Goal: Information Seeking & Learning: Learn about a topic

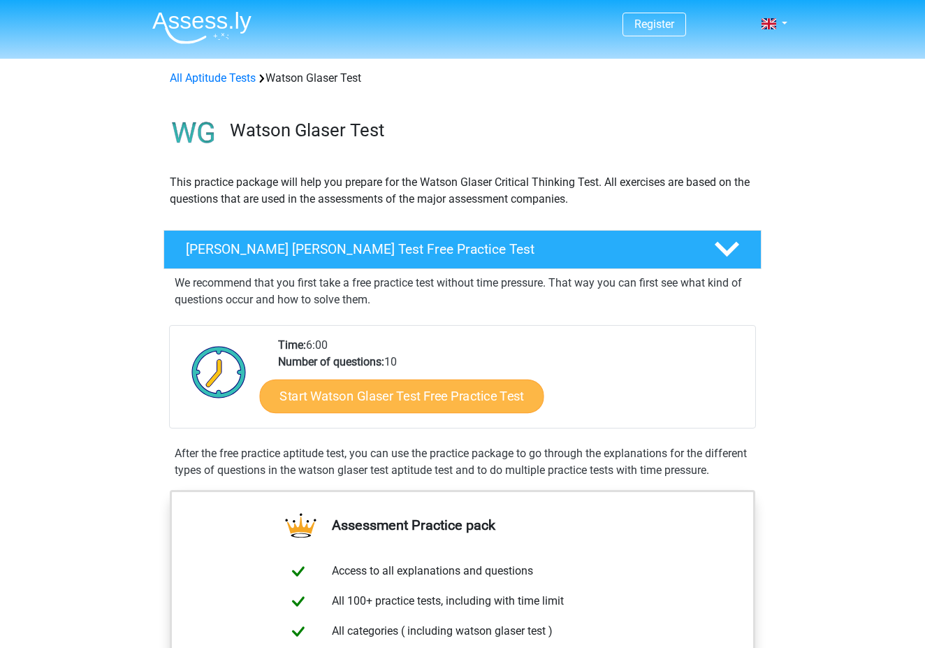
click at [442, 394] on link "Start Watson Glaser Test Free Practice Test" at bounding box center [402, 397] width 284 height 34
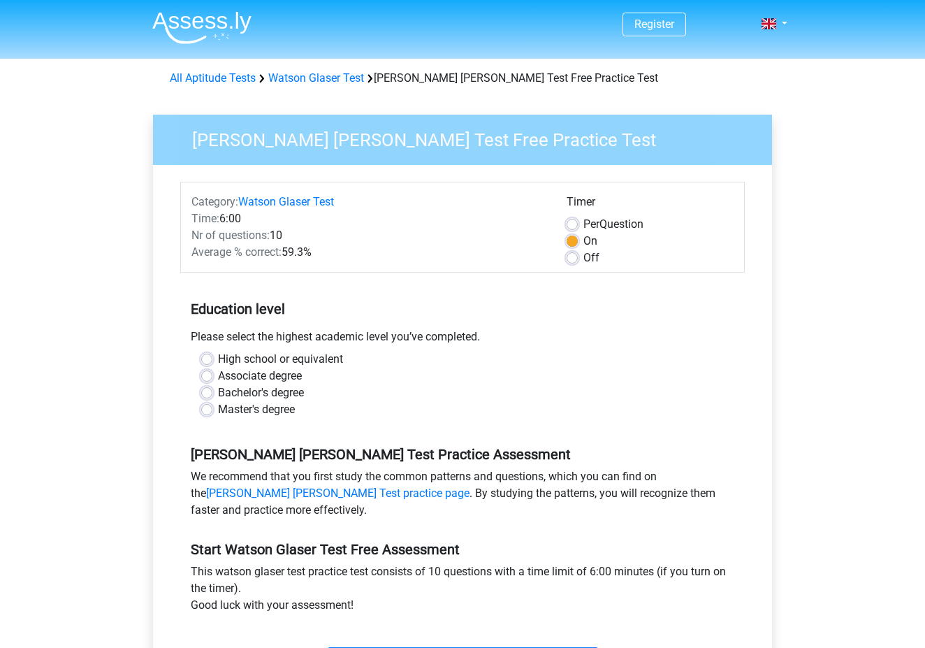
click at [267, 391] on label "Bachelor's degree" at bounding box center [261, 392] width 86 height 17
click at [212, 391] on input "Bachelor's degree" at bounding box center [206, 391] width 11 height 14
radio input "true"
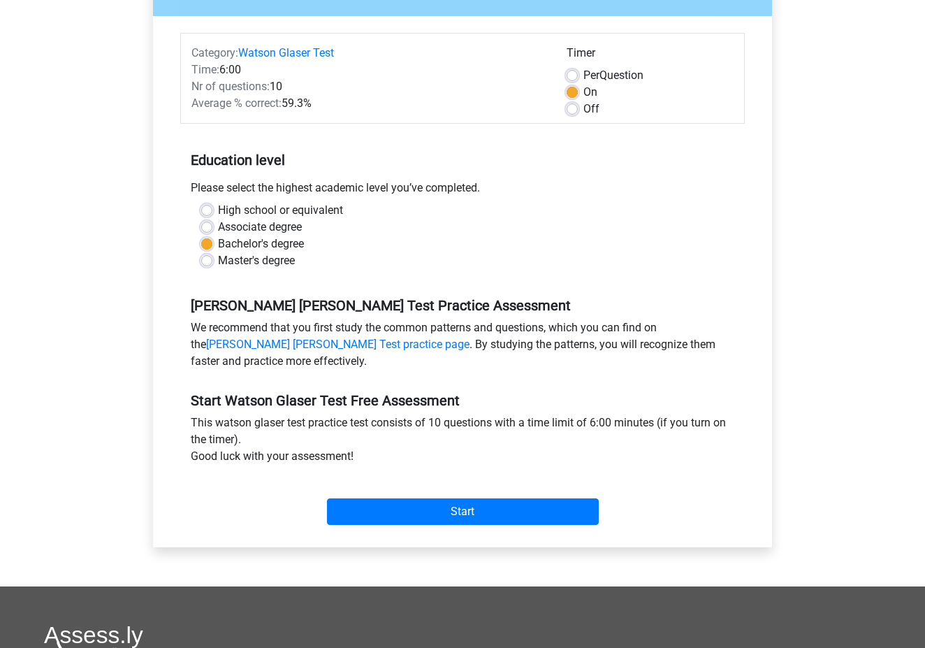
scroll to position [152, 0]
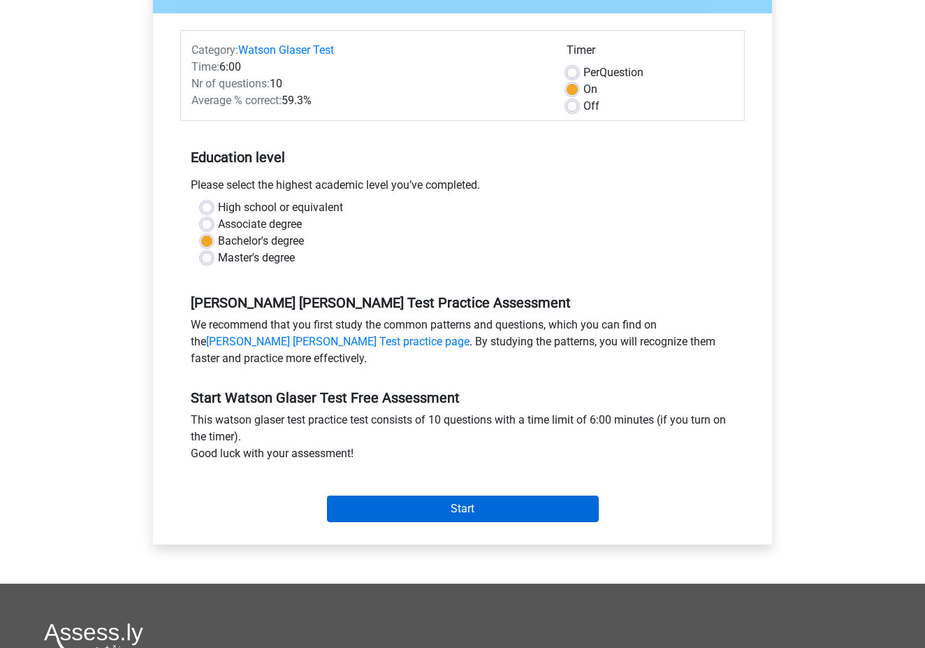
click at [505, 509] on input "Start" at bounding box center [463, 509] width 272 height 27
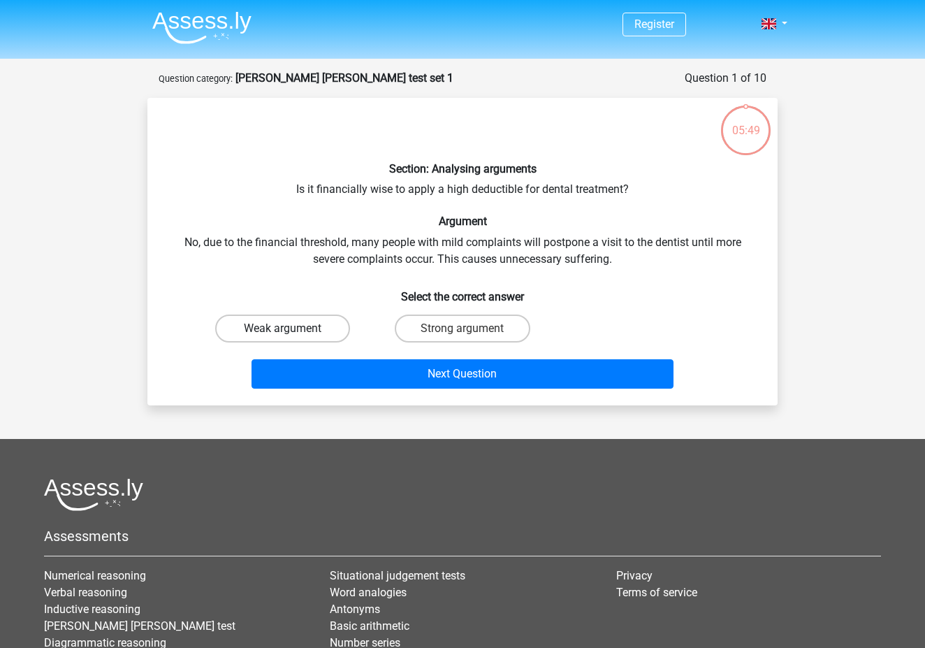
click at [259, 326] on label "Weak argument" at bounding box center [282, 329] width 135 height 28
click at [283, 329] on input "Weak argument" at bounding box center [287, 333] width 9 height 9
radio input "true"
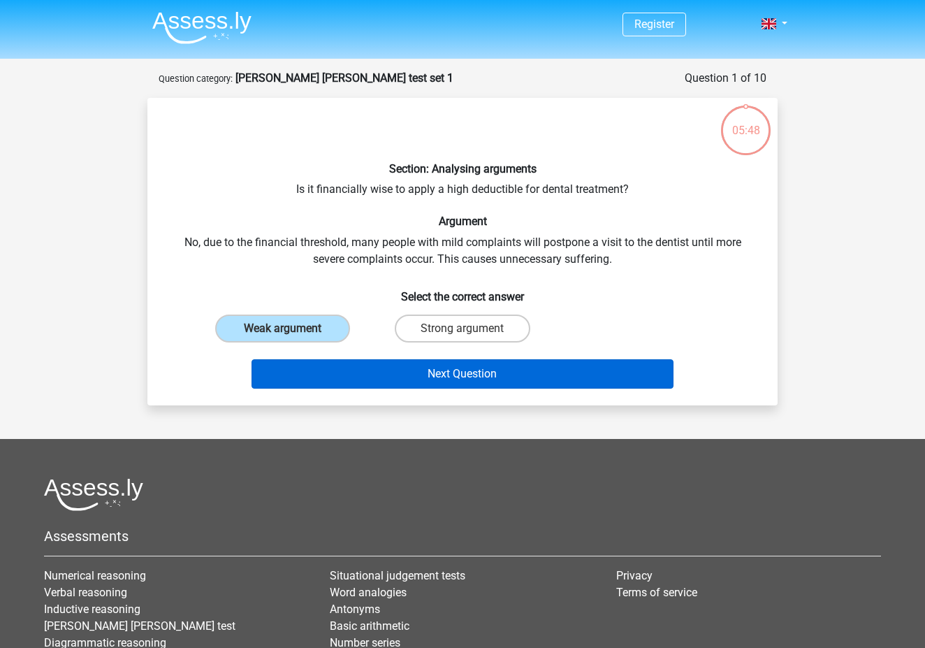
click at [514, 367] on button "Next Question" at bounding box center [463, 373] width 423 height 29
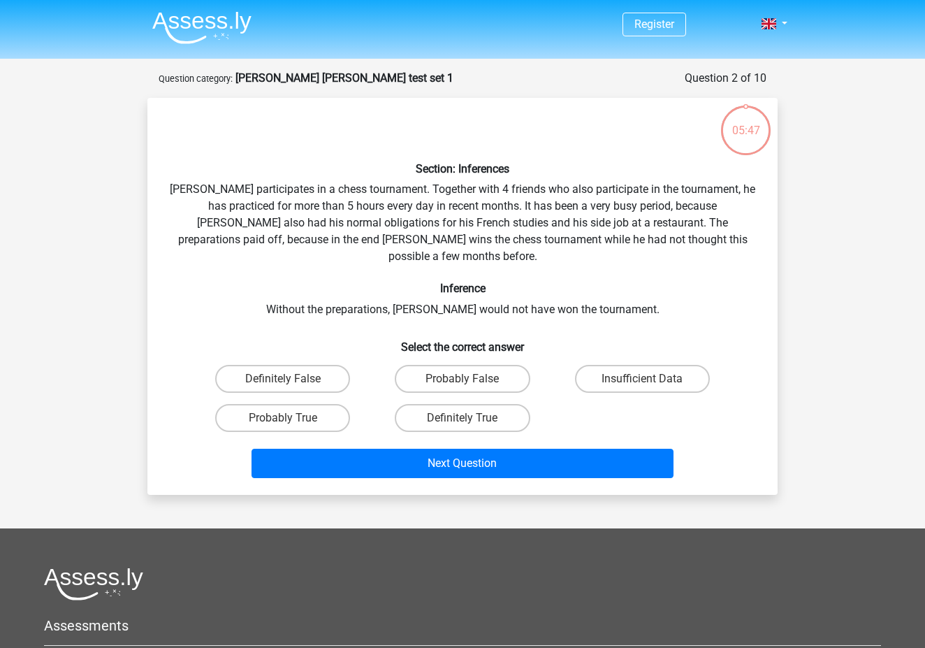
scroll to position [70, 0]
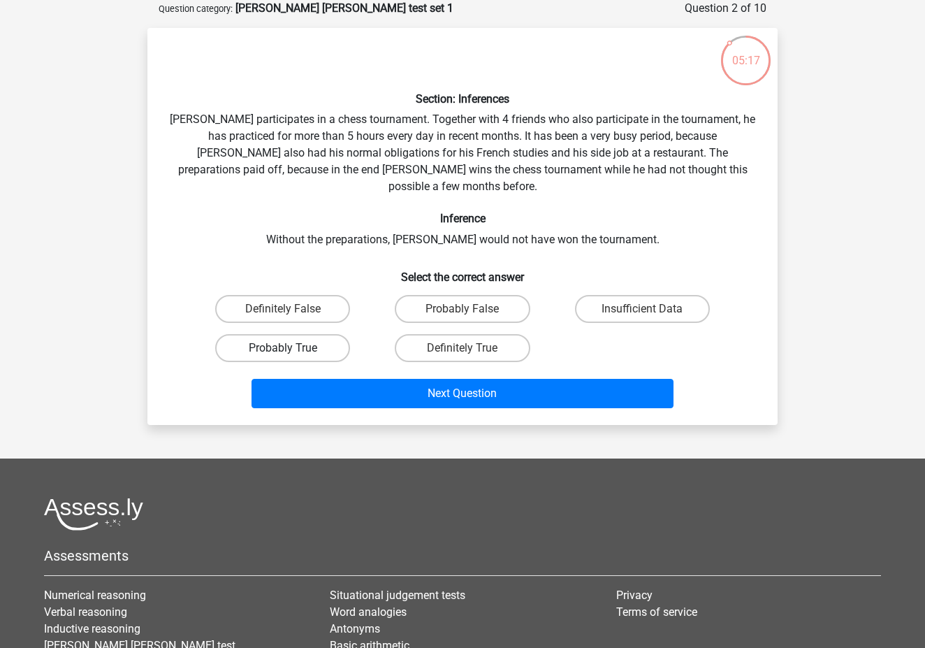
click at [291, 335] on label "Probably True" at bounding box center [282, 348] width 135 height 28
click at [291, 348] on input "Probably True" at bounding box center [287, 352] width 9 height 9
radio input "true"
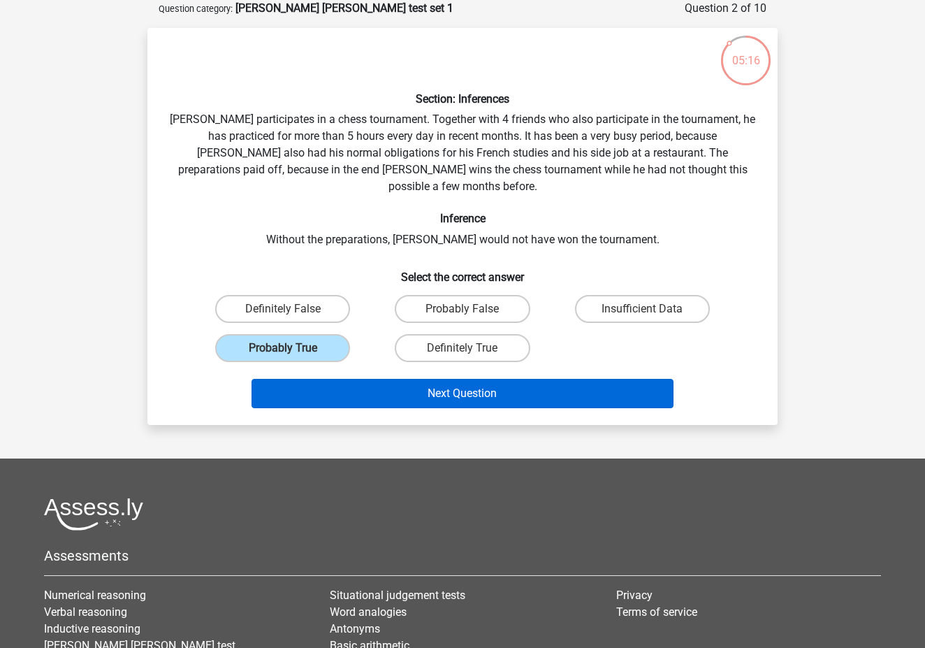
click at [488, 383] on button "Next Question" at bounding box center [463, 393] width 423 height 29
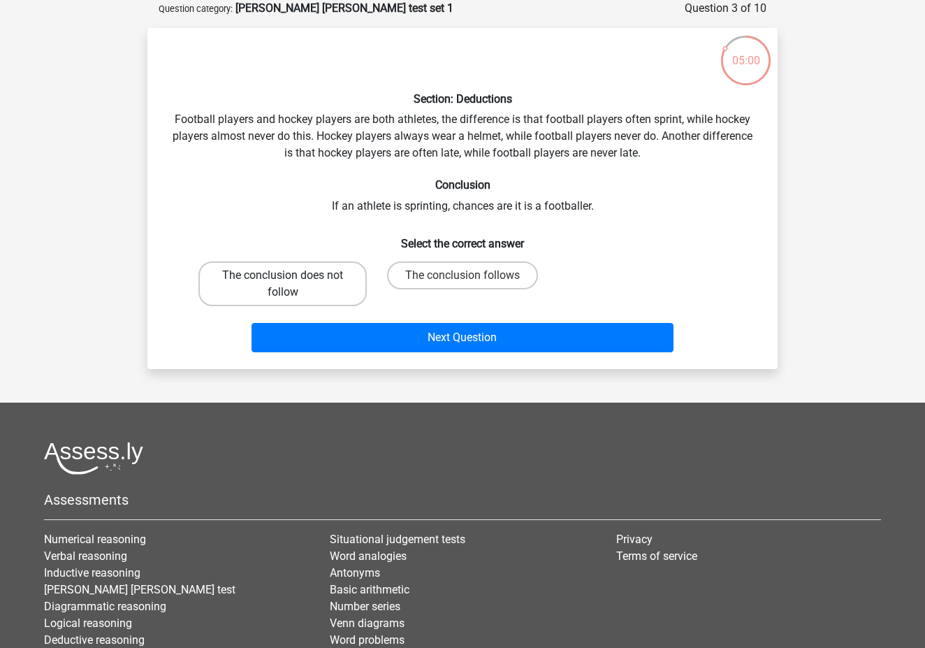
click at [293, 291] on label "The conclusion does not follow" at bounding box center [283, 283] width 168 height 45
click at [292, 284] on input "The conclusion does not follow" at bounding box center [287, 279] width 9 height 9
radio input "true"
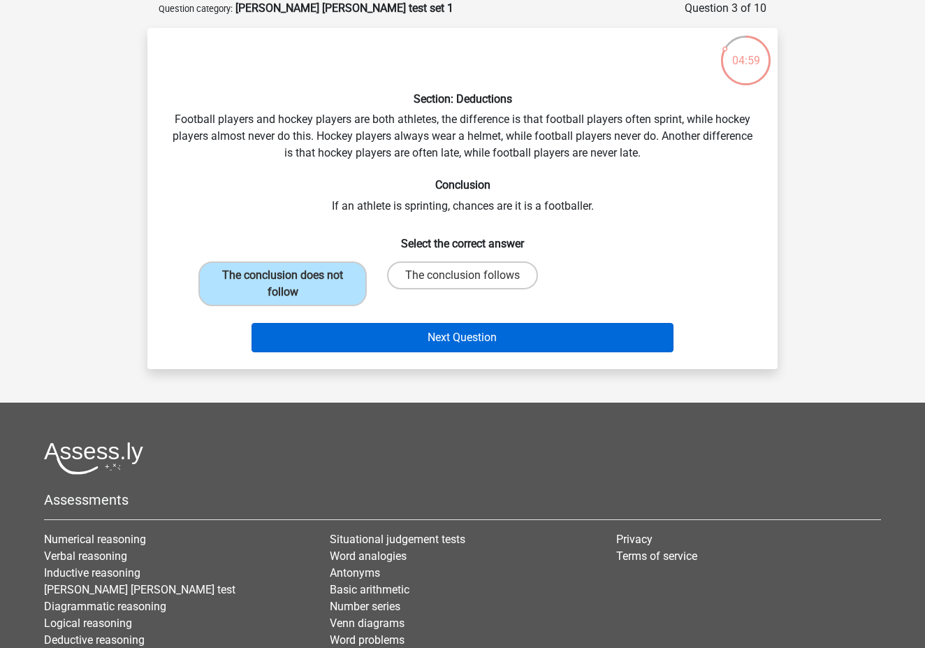
click at [463, 334] on button "Next Question" at bounding box center [463, 337] width 423 height 29
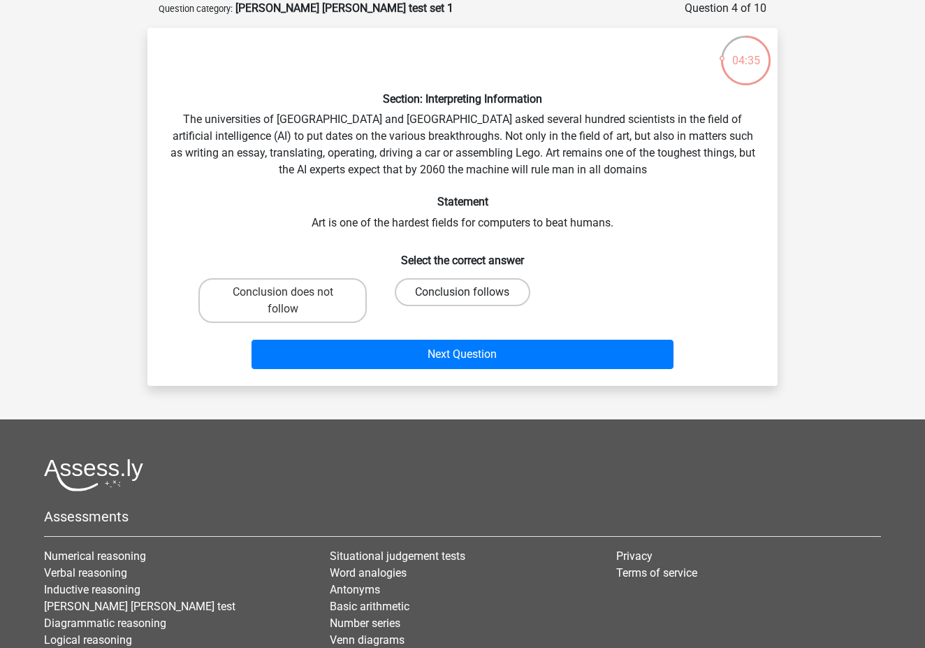
click at [485, 292] on label "Conclusion follows" at bounding box center [462, 292] width 135 height 28
click at [472, 292] on input "Conclusion follows" at bounding box center [467, 296] width 9 height 9
radio input "true"
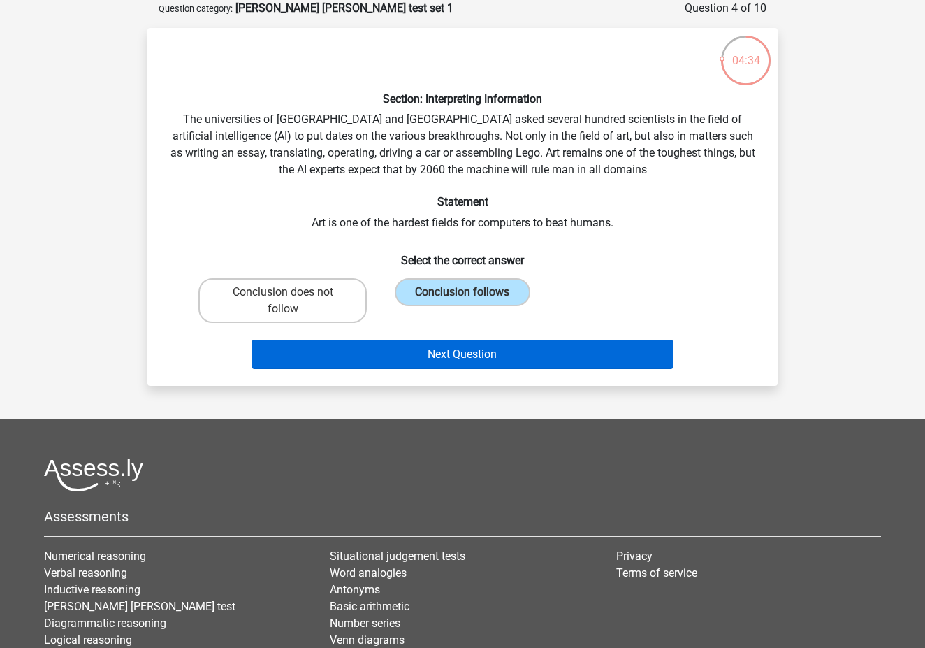
click at [498, 347] on button "Next Question" at bounding box center [463, 354] width 423 height 29
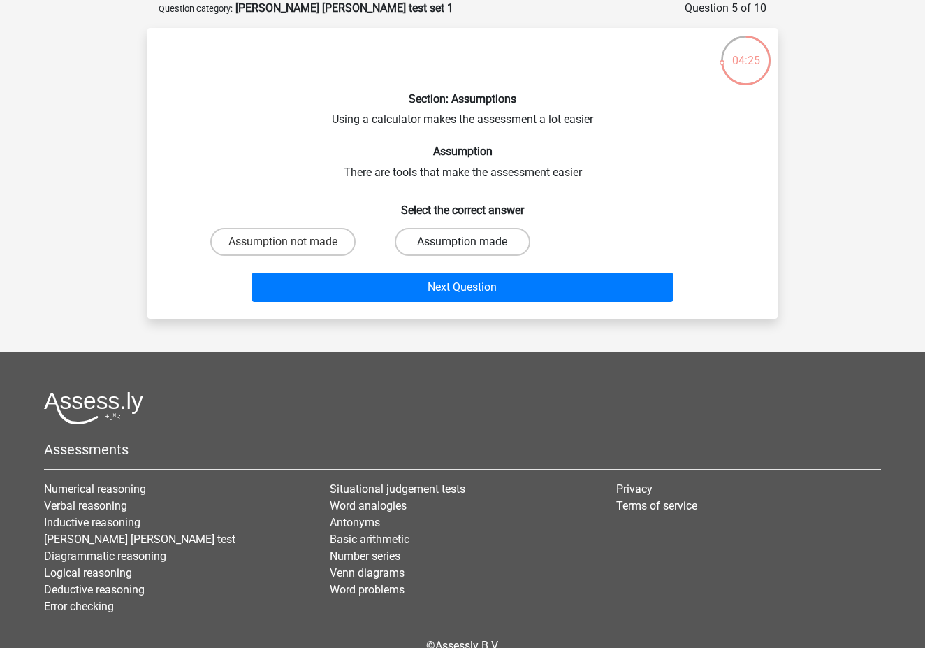
click at [485, 246] on label "Assumption made" at bounding box center [462, 242] width 135 height 28
click at [472, 246] on input "Assumption made" at bounding box center [467, 246] width 9 height 9
radio input "true"
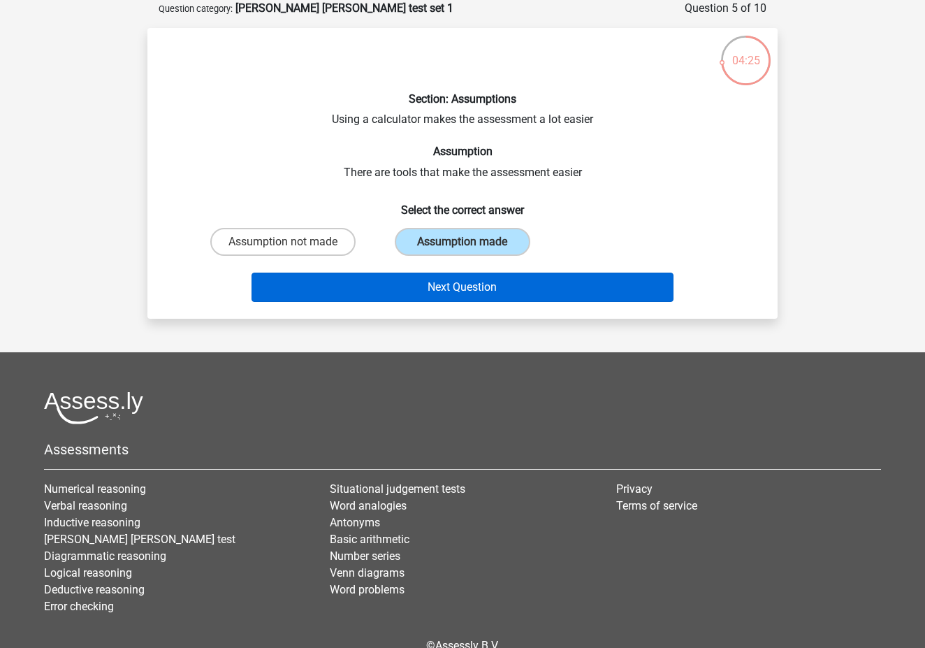
click at [510, 282] on button "Next Question" at bounding box center [463, 287] width 423 height 29
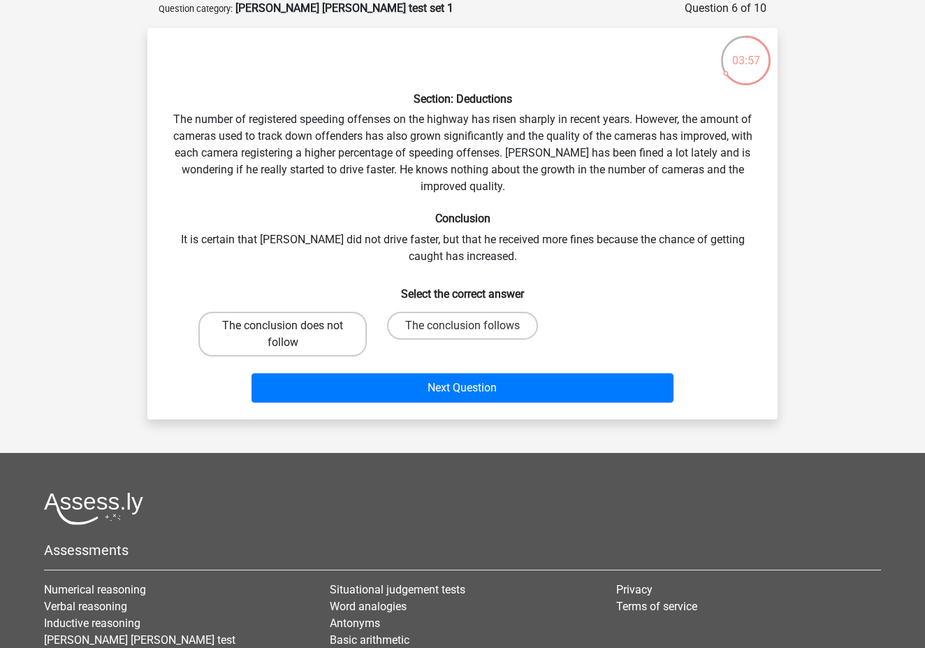
click at [305, 330] on label "The conclusion does not follow" at bounding box center [283, 334] width 168 height 45
click at [292, 330] on input "The conclusion does not follow" at bounding box center [287, 330] width 9 height 9
radio input "true"
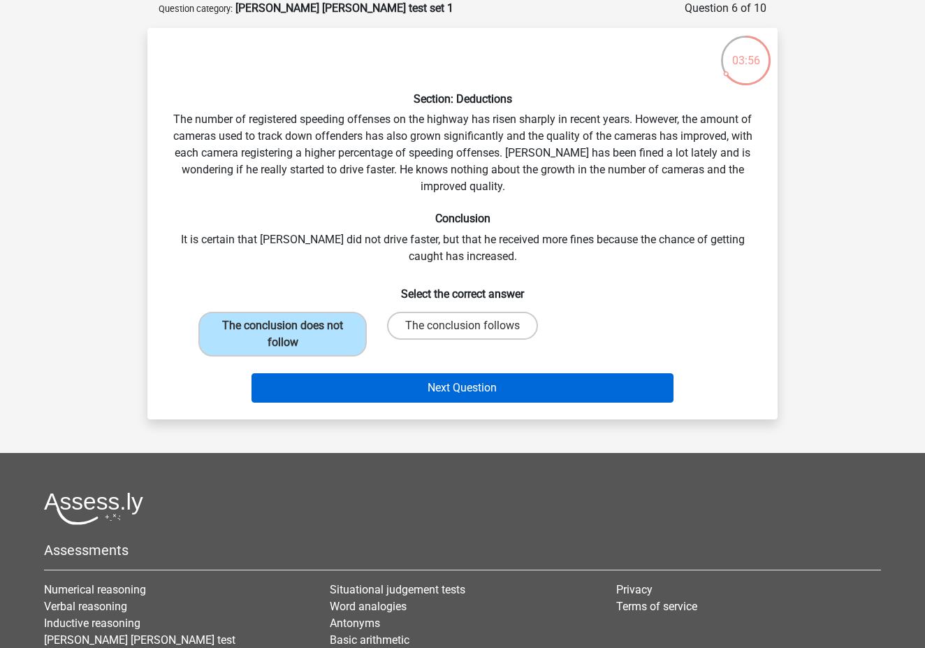
click at [496, 381] on button "Next Question" at bounding box center [463, 387] width 423 height 29
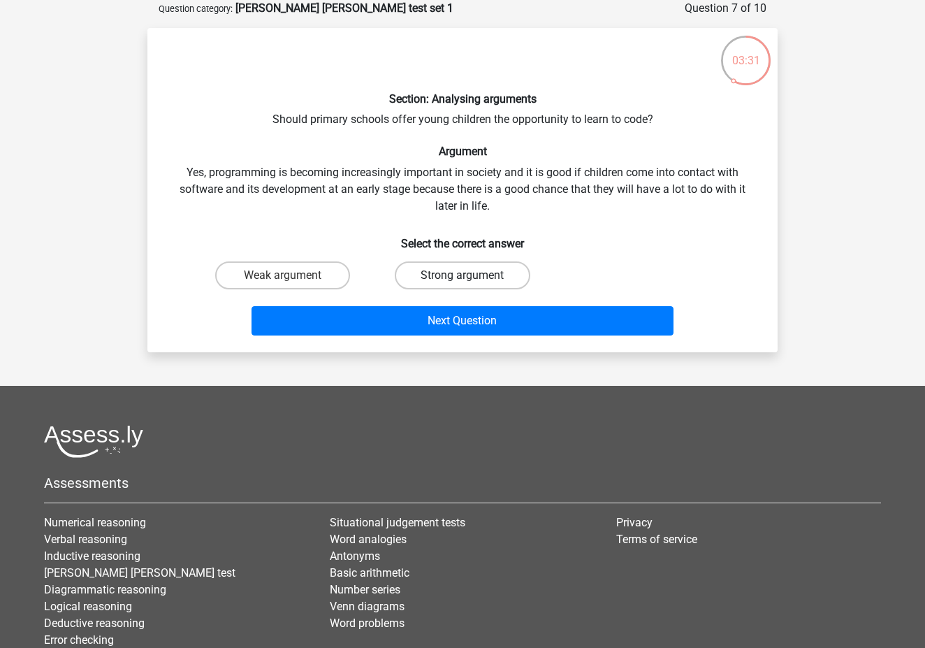
click at [429, 287] on label "Strong argument" at bounding box center [462, 275] width 135 height 28
click at [463, 284] on input "Strong argument" at bounding box center [467, 279] width 9 height 9
radio input "true"
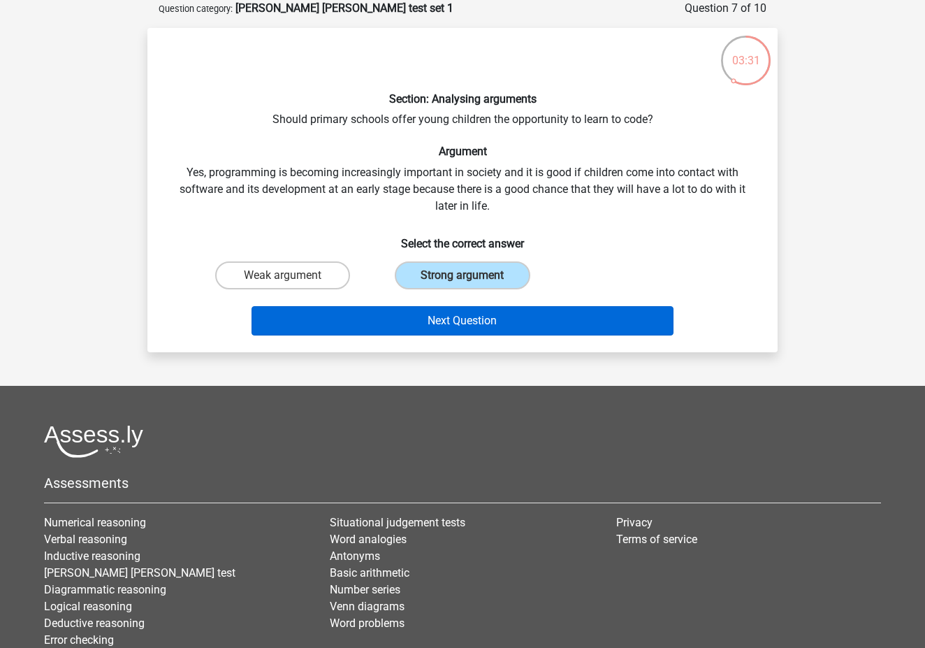
click at [452, 319] on button "Next Question" at bounding box center [463, 320] width 423 height 29
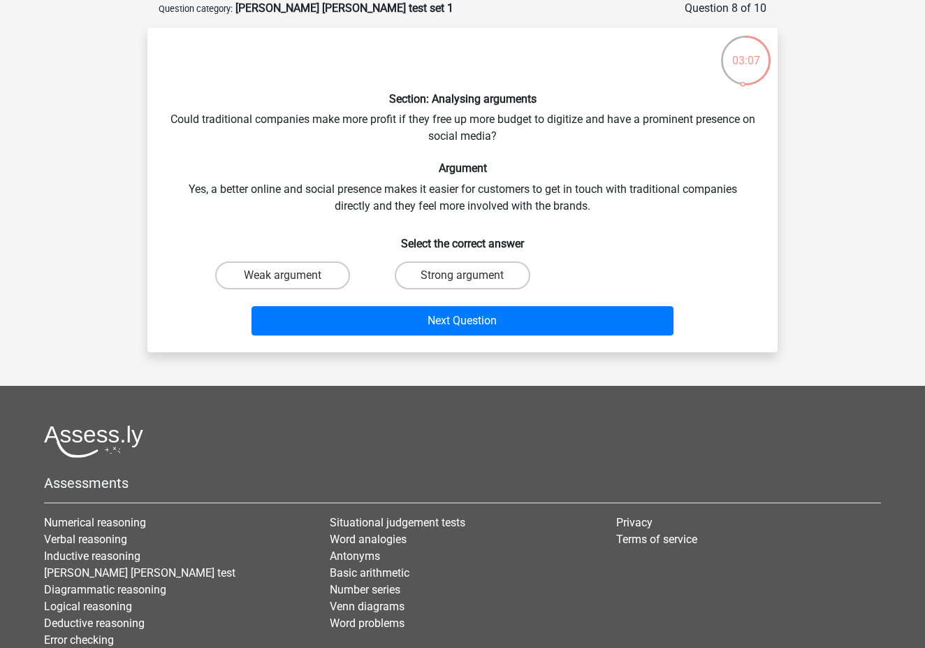
click at [465, 278] on input "Strong argument" at bounding box center [467, 279] width 9 height 9
radio input "true"
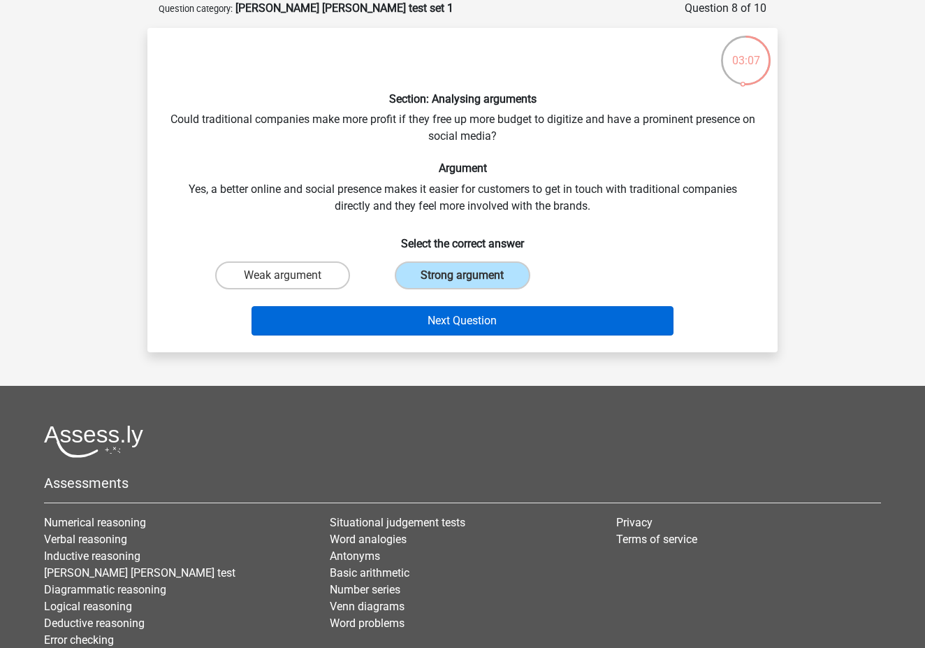
click at [475, 324] on button "Next Question" at bounding box center [463, 320] width 423 height 29
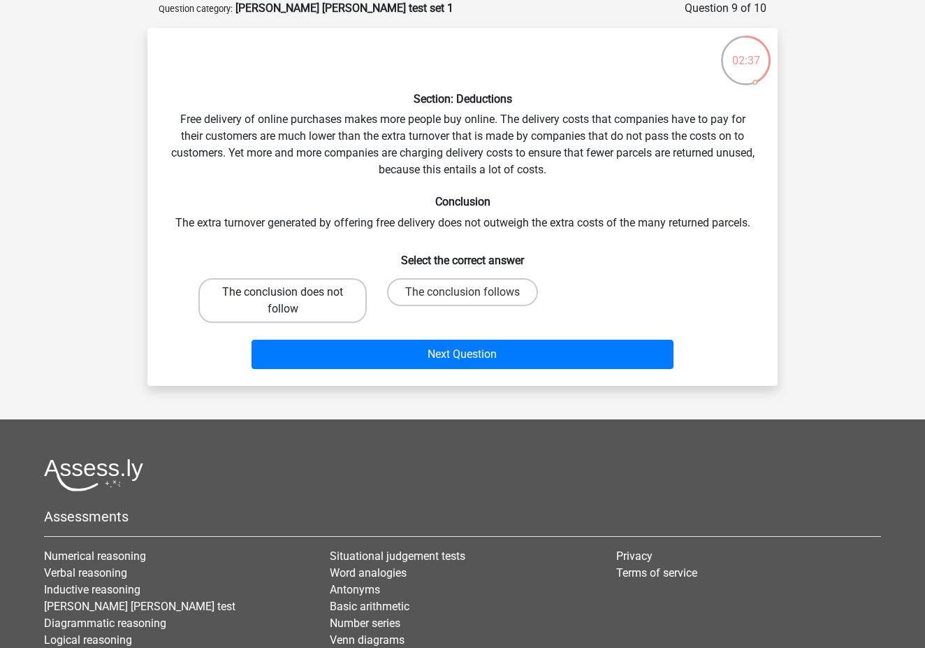
click at [267, 294] on label "The conclusion does not follow" at bounding box center [283, 300] width 168 height 45
click at [283, 294] on input "The conclusion does not follow" at bounding box center [287, 296] width 9 height 9
radio input "true"
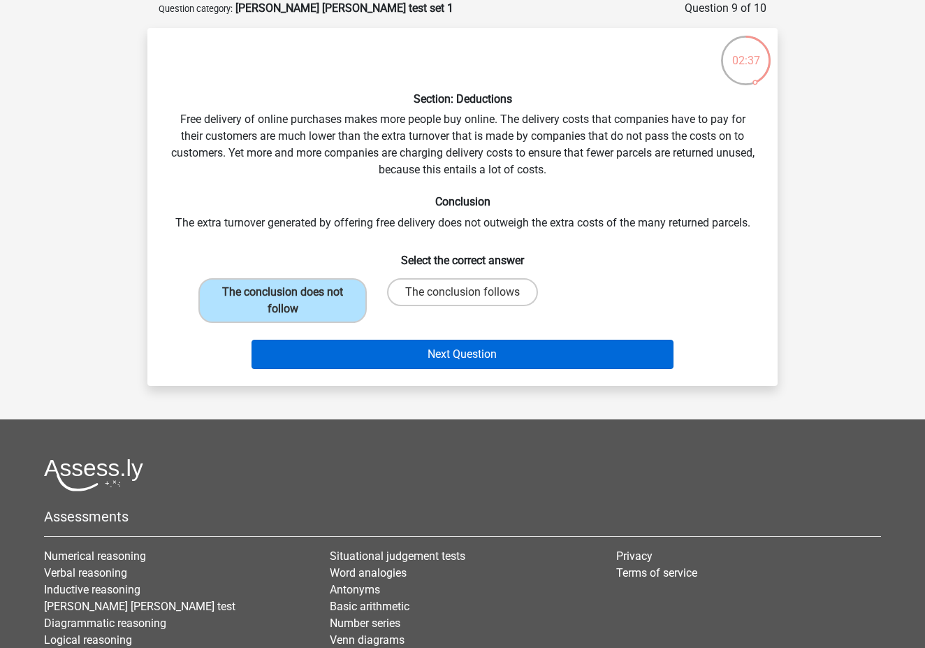
click at [492, 362] on button "Next Question" at bounding box center [463, 354] width 423 height 29
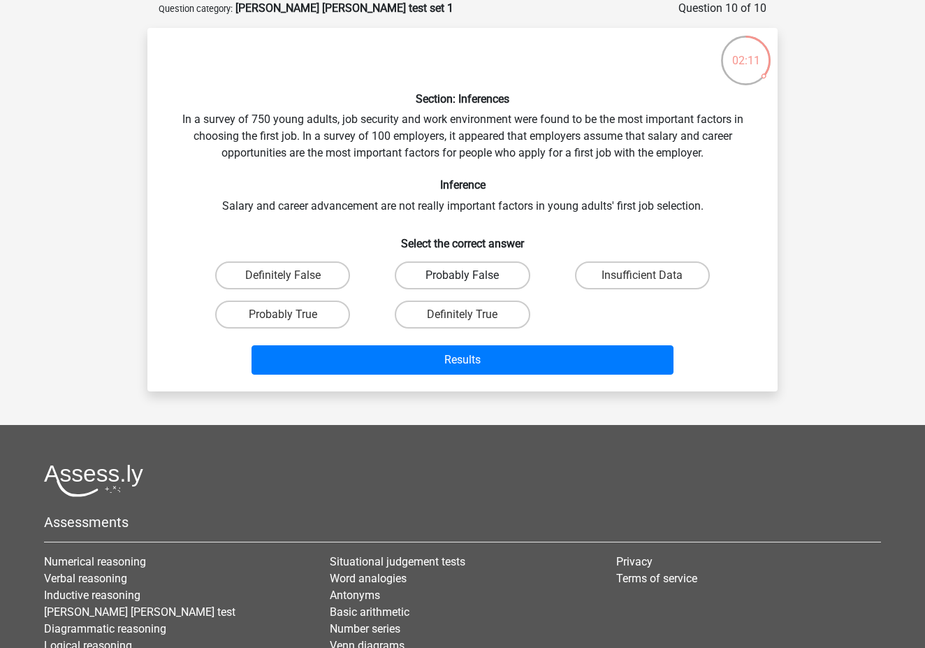
click at [486, 275] on label "Probably False" at bounding box center [462, 275] width 135 height 28
click at [472, 275] on input "Probably False" at bounding box center [467, 279] width 9 height 9
radio input "true"
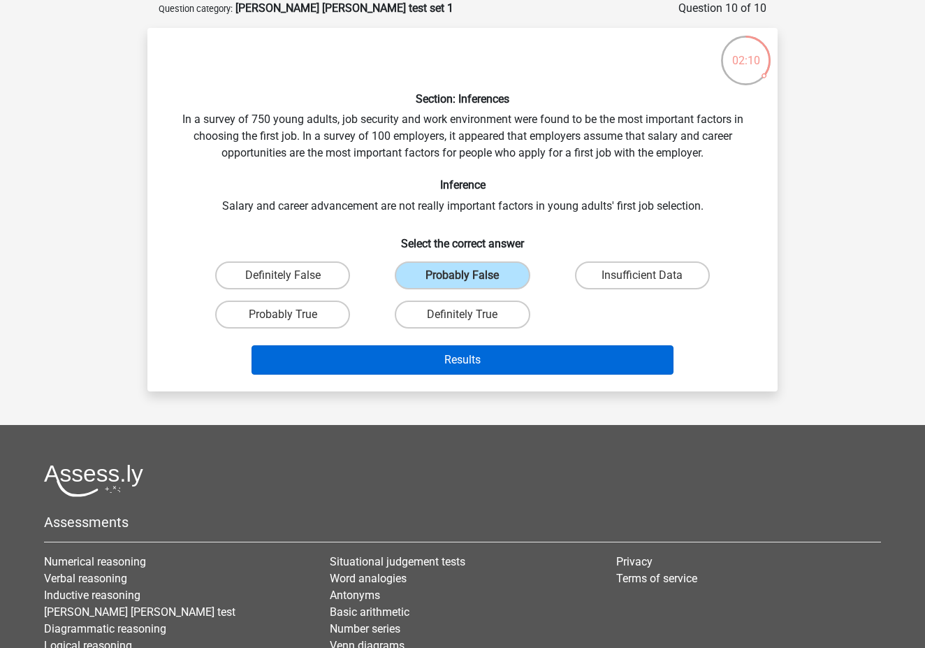
click at [572, 362] on button "Results" at bounding box center [463, 359] width 423 height 29
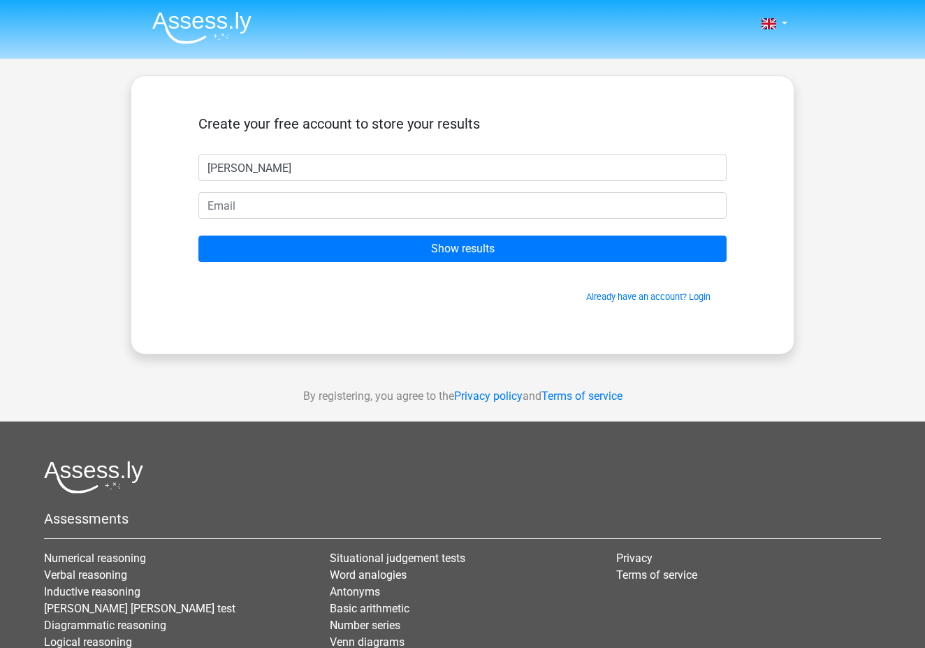
type input "[PERSON_NAME]"
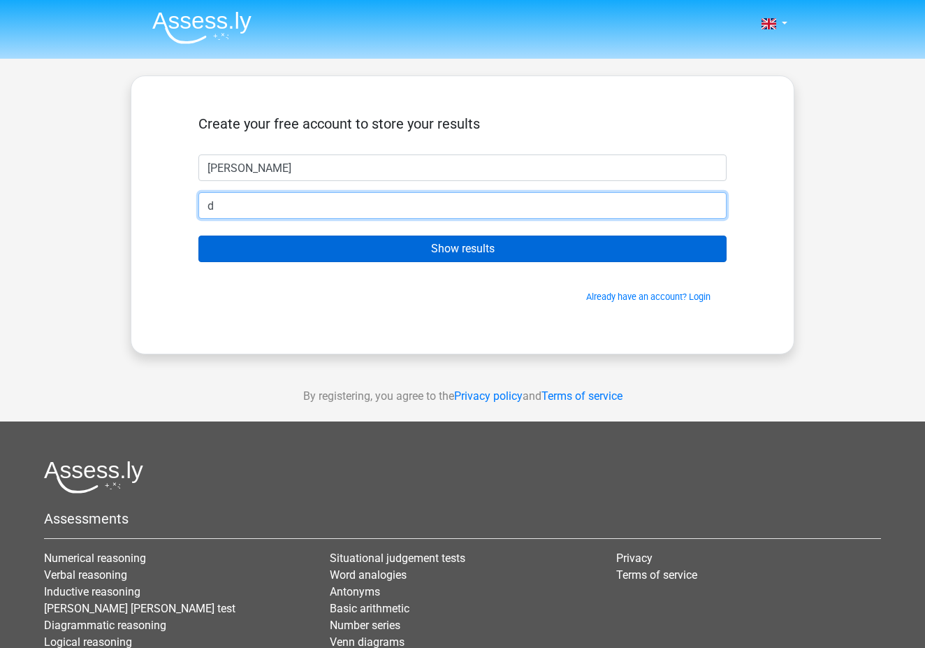
type input "djaay_joseph@hotmail.com"
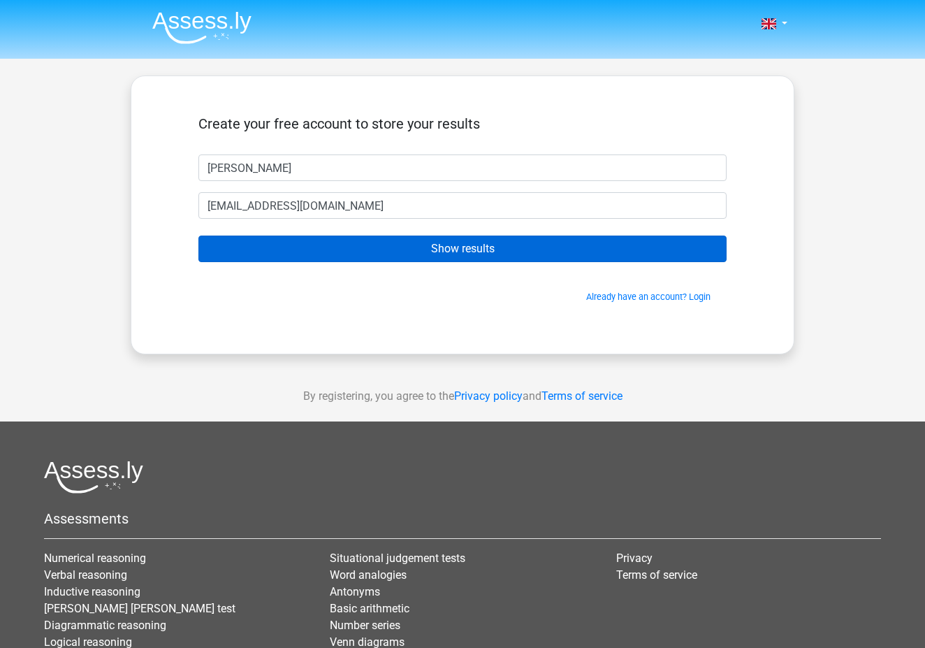
click at [391, 245] on input "Show results" at bounding box center [463, 249] width 528 height 27
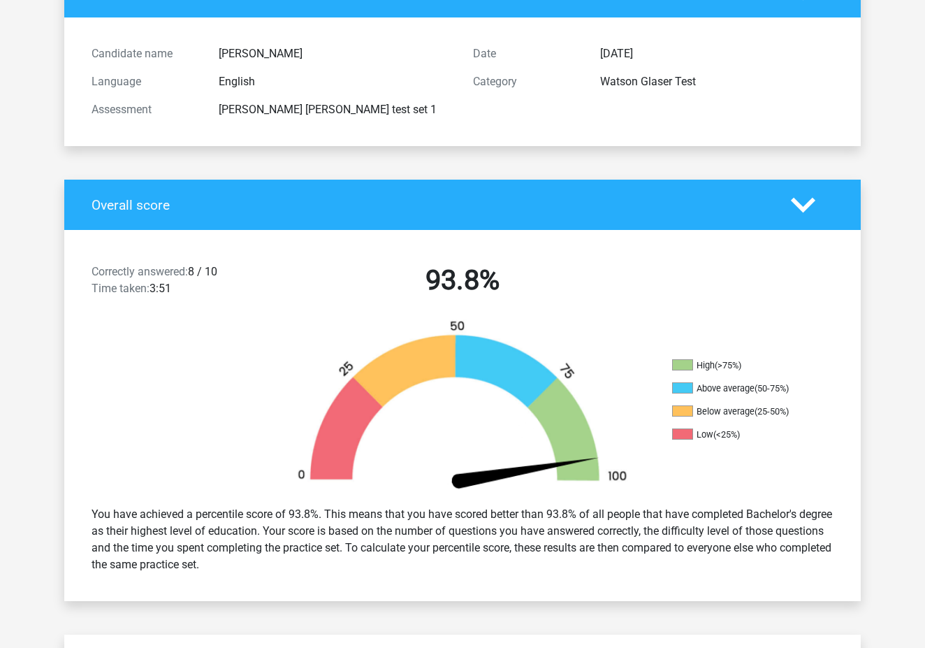
scroll to position [208, 0]
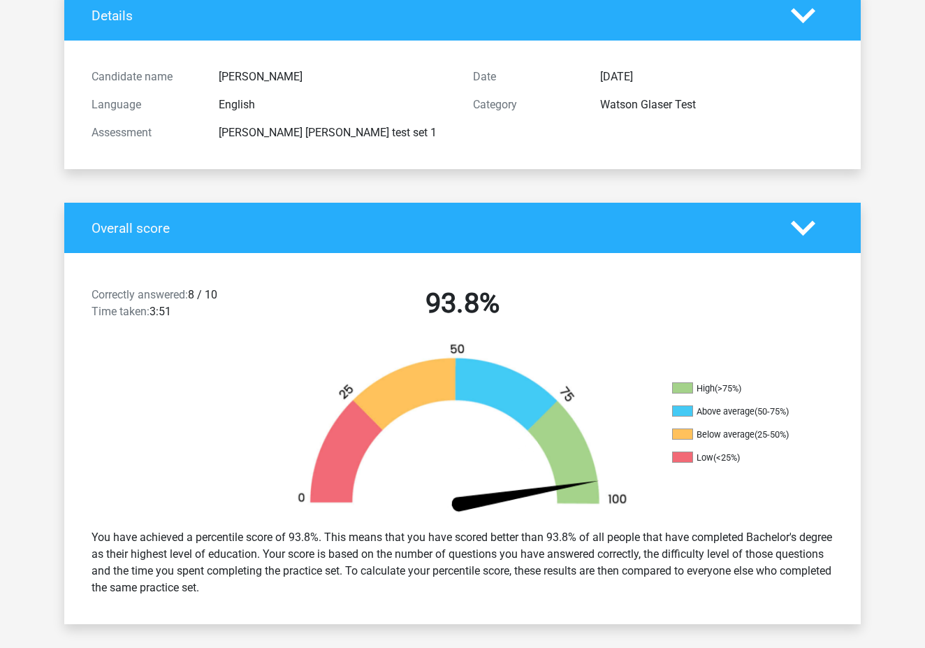
scroll to position [101, 0]
